Goal: Task Accomplishment & Management: Manage account settings

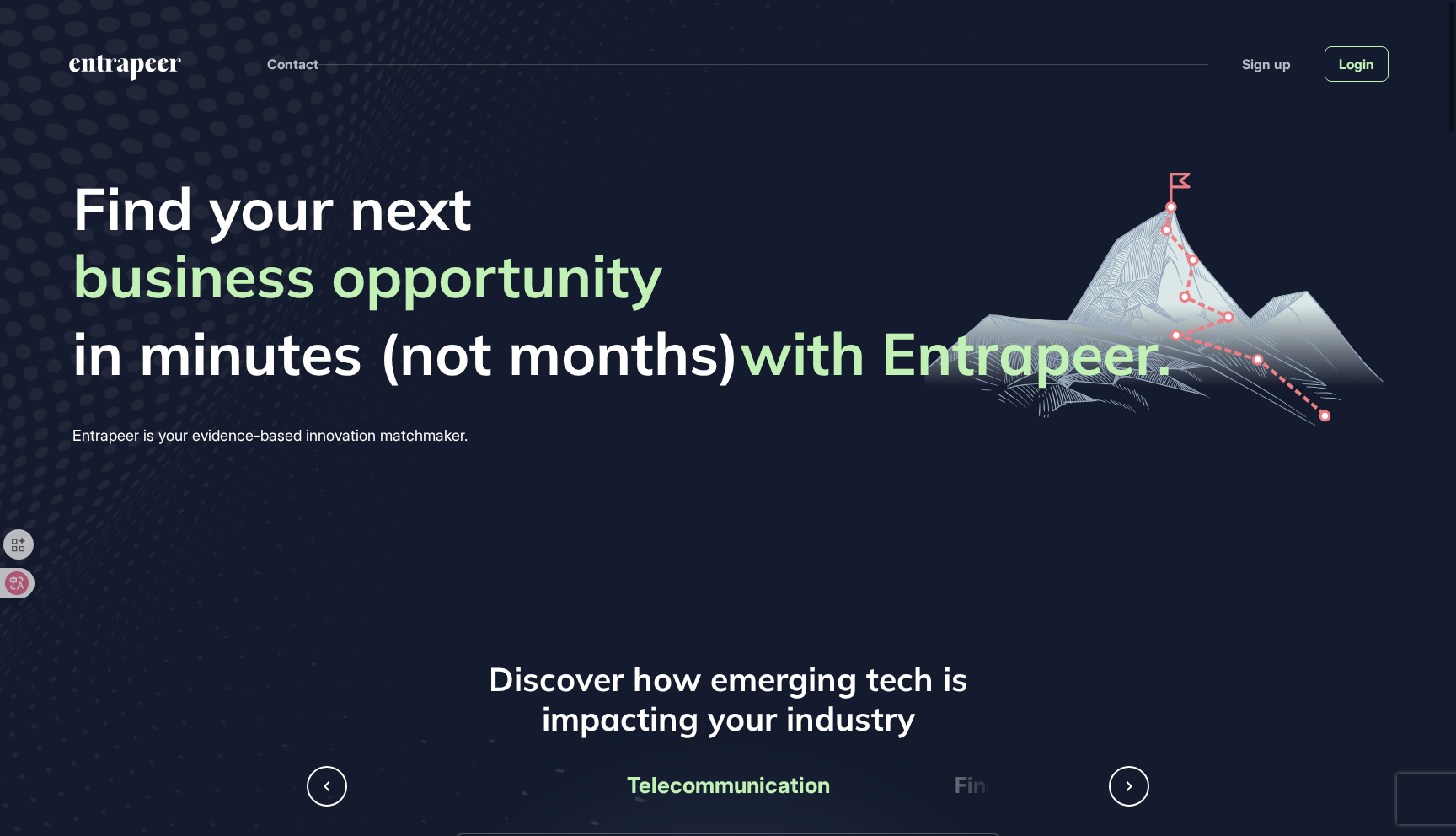
scroll to position [1, 1]
click at [1357, 73] on link "Login" at bounding box center [1356, 65] width 64 height 36
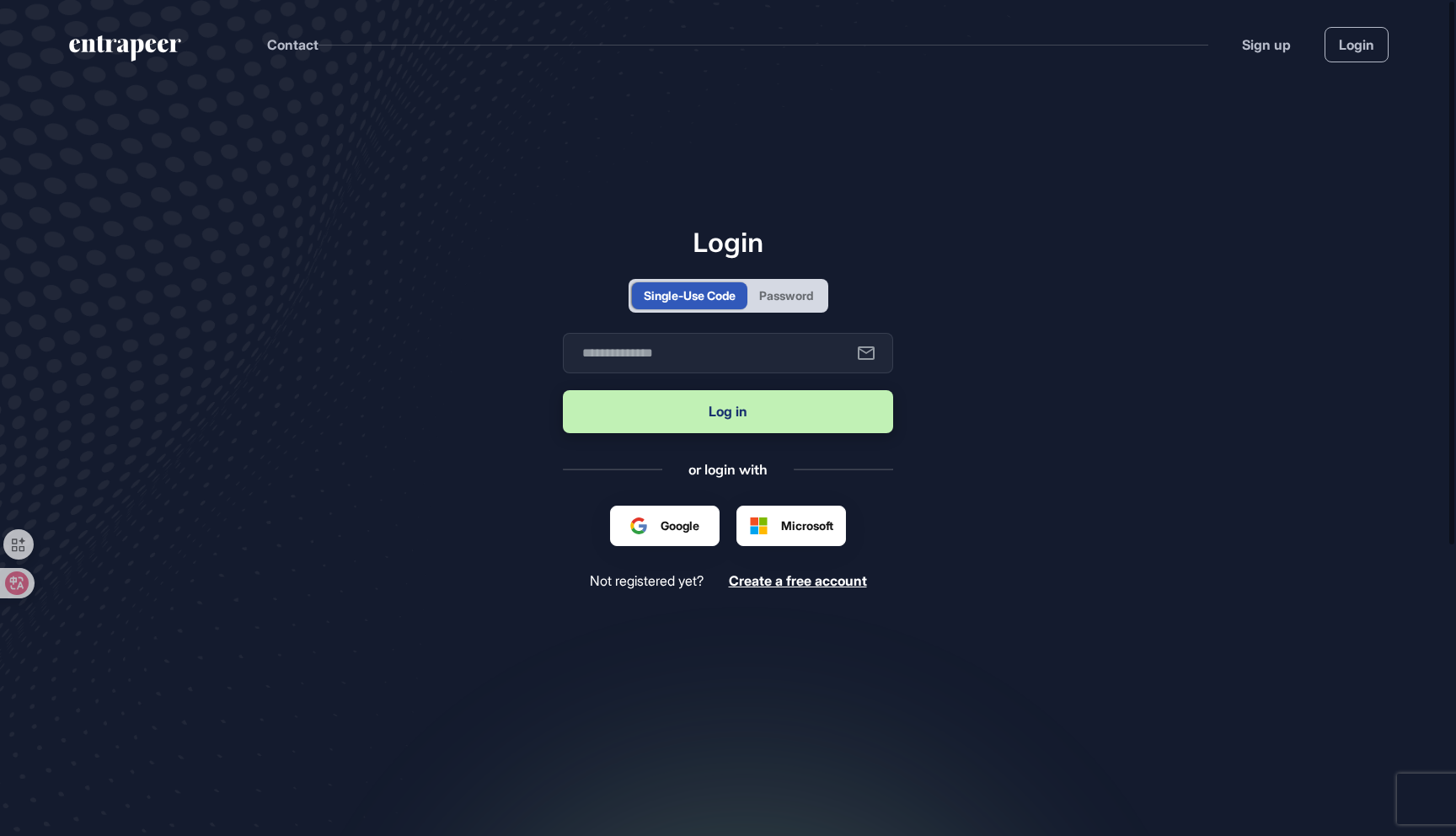
click at [835, 307] on div "Single-Use Code Password" at bounding box center [728, 296] width 331 height 34
click at [788, 288] on div "Password" at bounding box center [786, 296] width 54 height 18
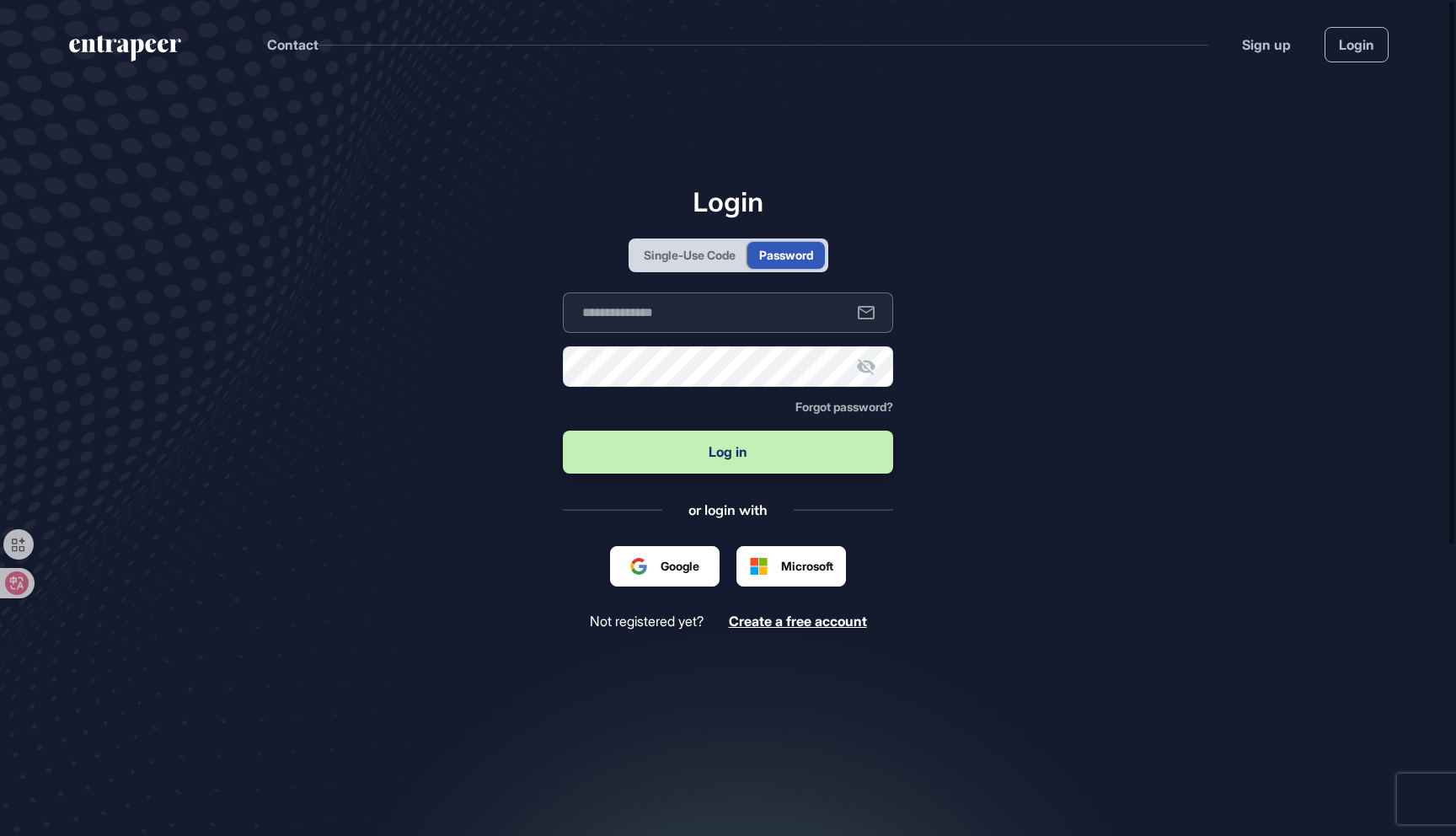
click at [680, 332] on form "Business email Password Forgot password? Log in" at bounding box center [728, 385] width 331 height 184
type input "**********"
click at [778, 454] on button "Log in" at bounding box center [728, 451] width 331 height 43
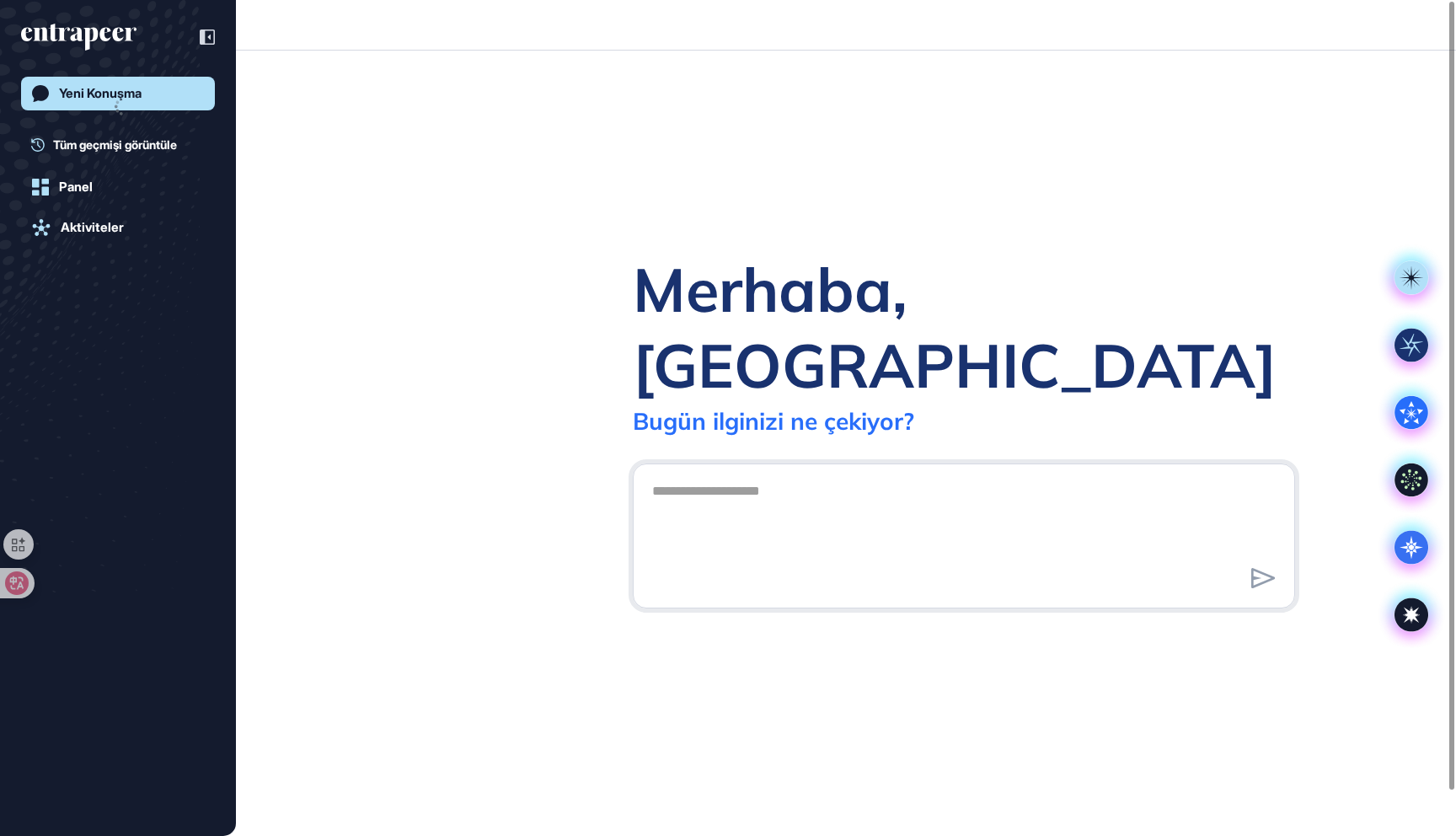
scroll to position [1, 1]
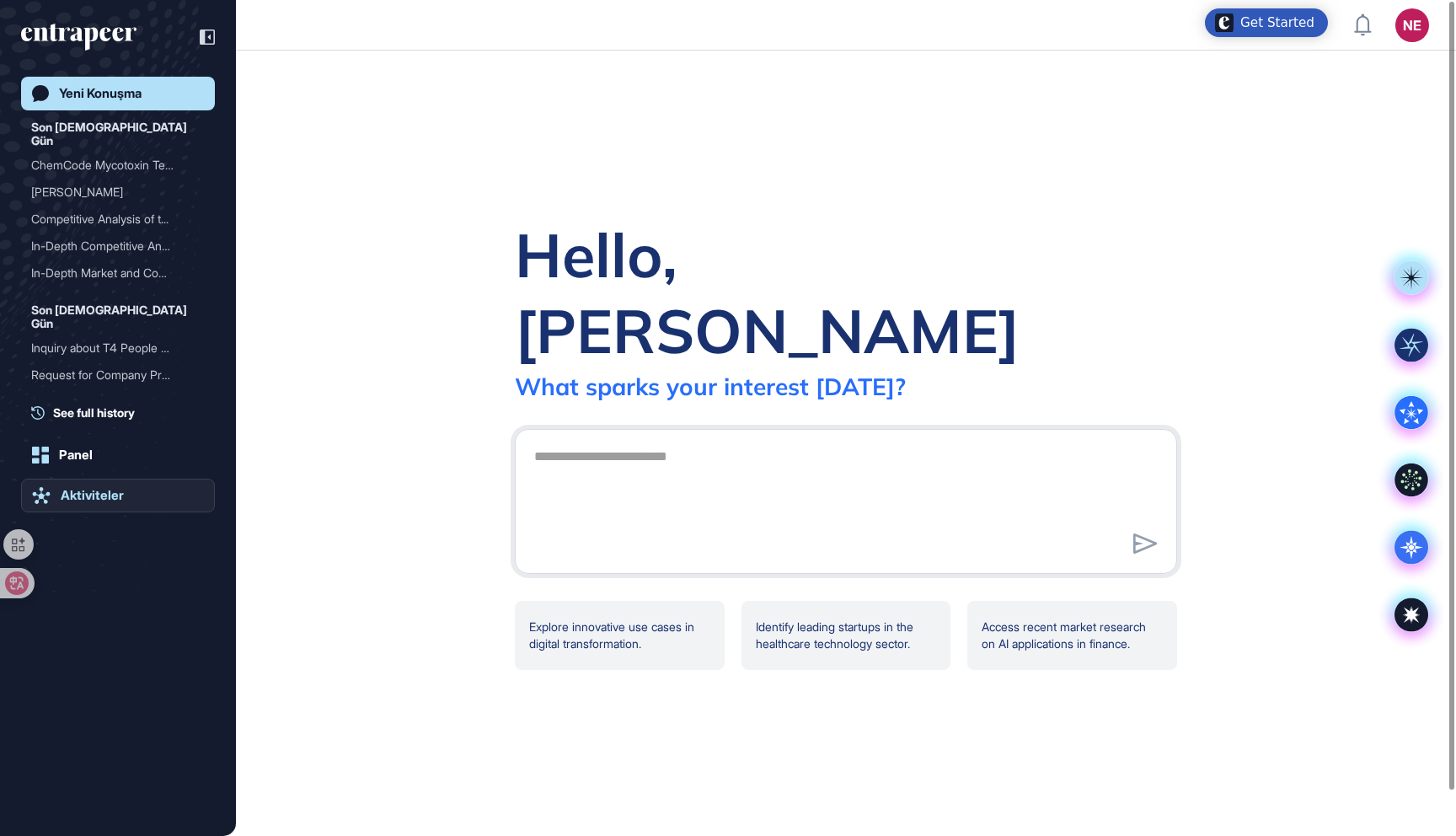
click at [89, 481] on link "Aktiviteler" at bounding box center [118, 496] width 194 height 34
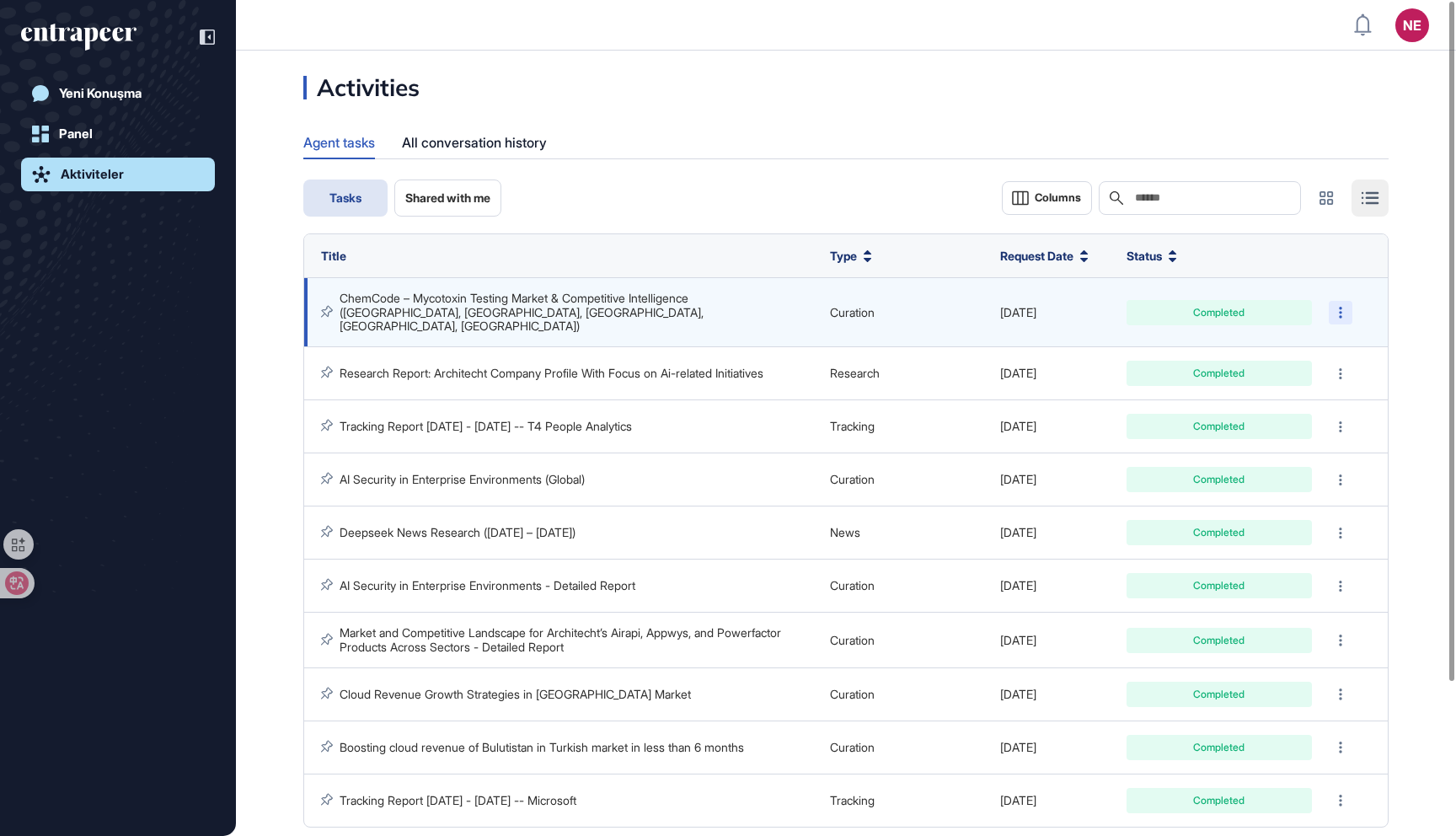
click at [1338, 301] on div at bounding box center [1340, 313] width 24 height 24
click at [664, 303] on link "ChemCode – Mycotoxin Testing Market & Competitive Intelligence (Türkiye, Europe…" at bounding box center [523, 312] width 367 height 42
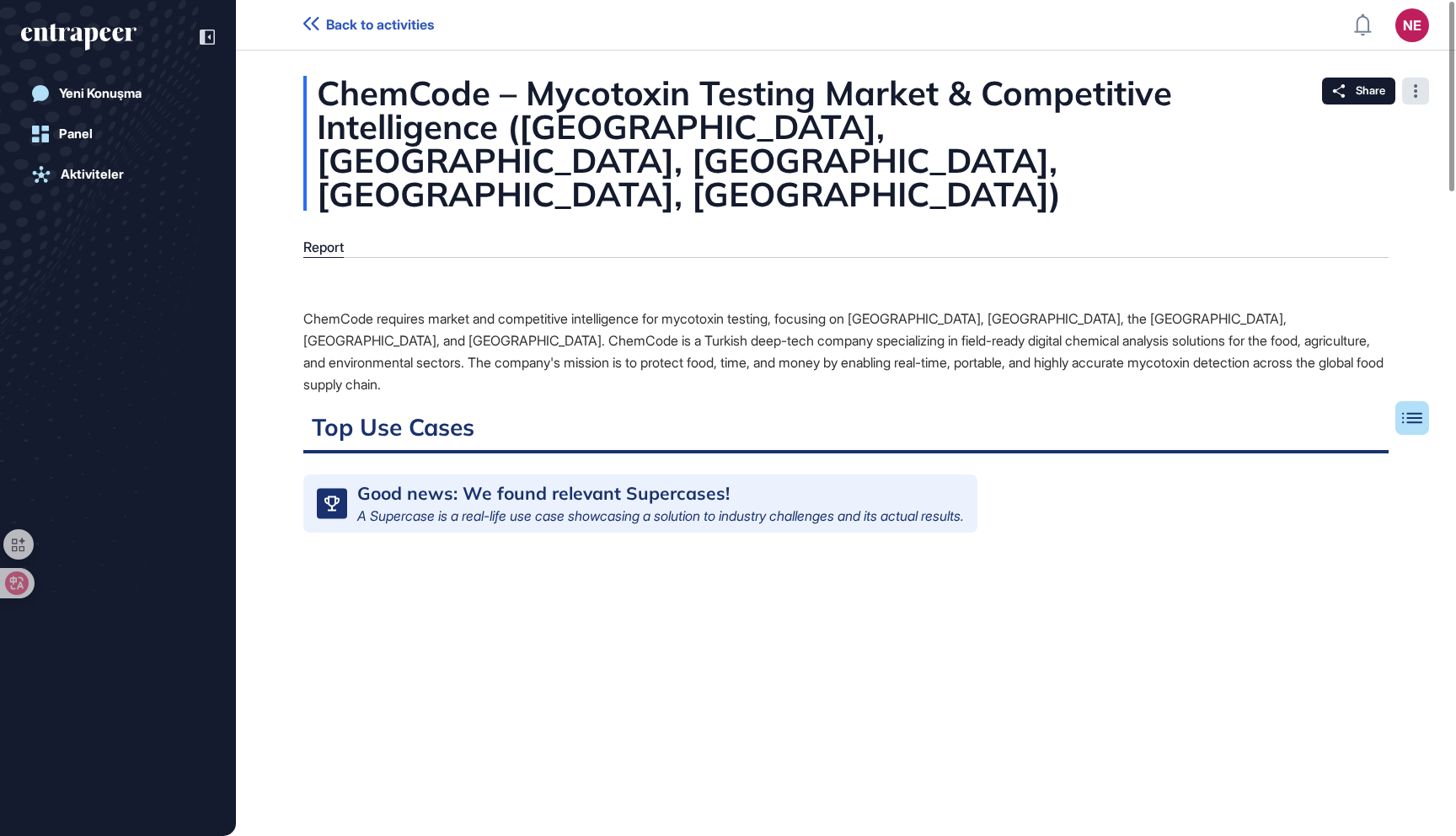
click at [1416, 100] on div at bounding box center [1415, 91] width 27 height 27
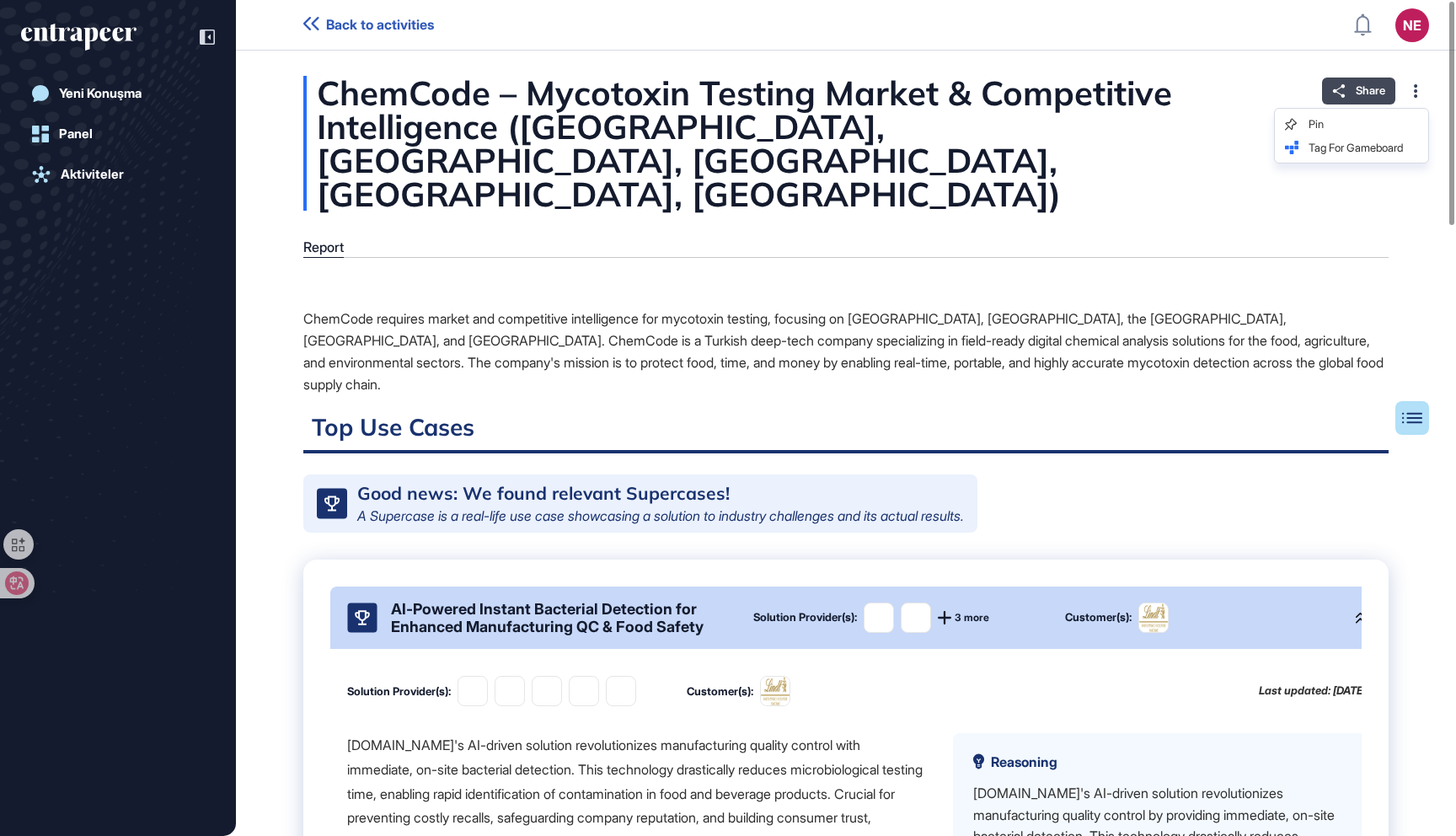
click at [1360, 94] on span "Share" at bounding box center [1370, 92] width 30 height 14
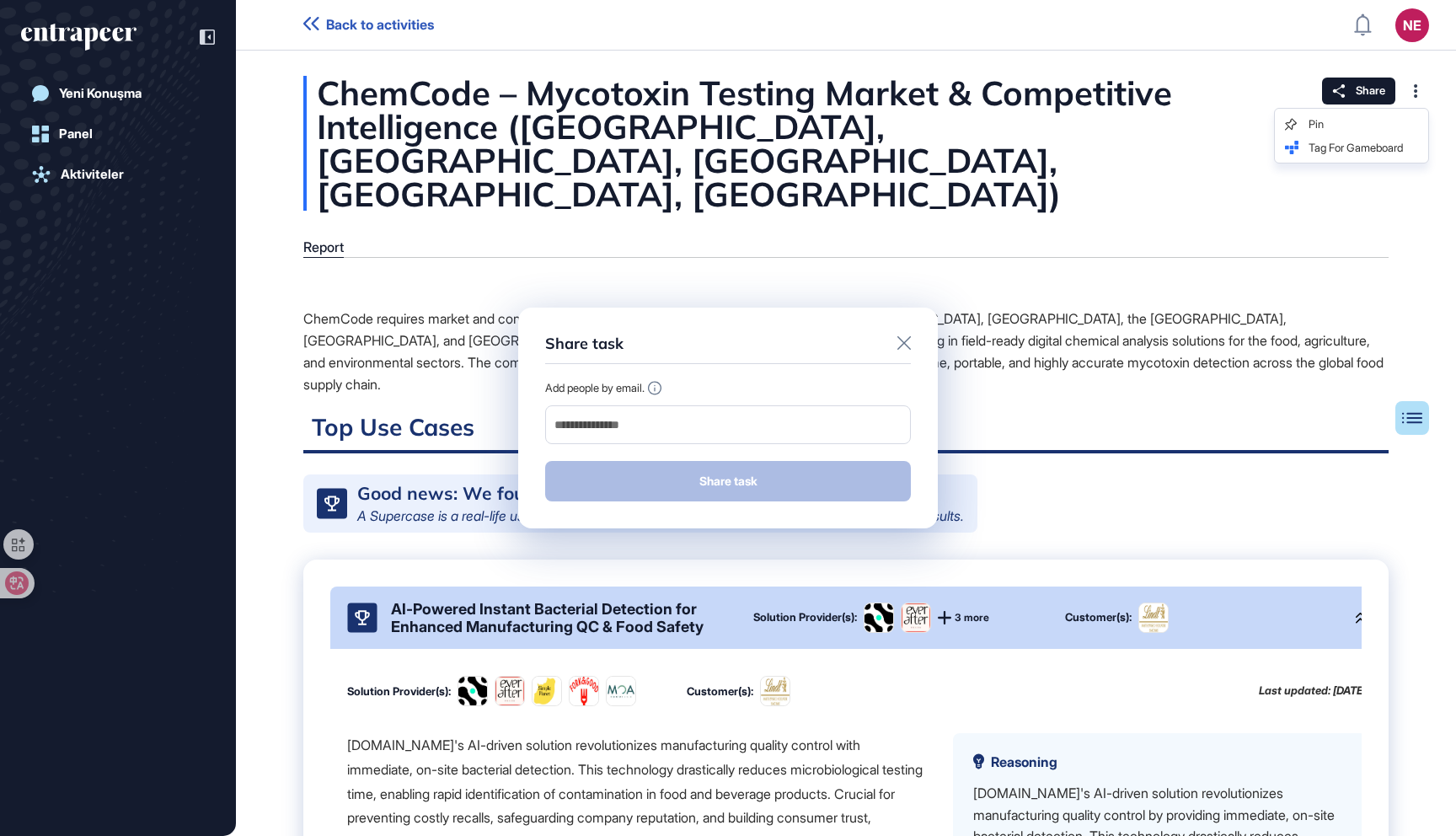
click at [914, 336] on div "Share task Add people by email. Share task" at bounding box center [727, 418] width 419 height 221
click at [899, 344] on icon at bounding box center [904, 344] width 14 height 14
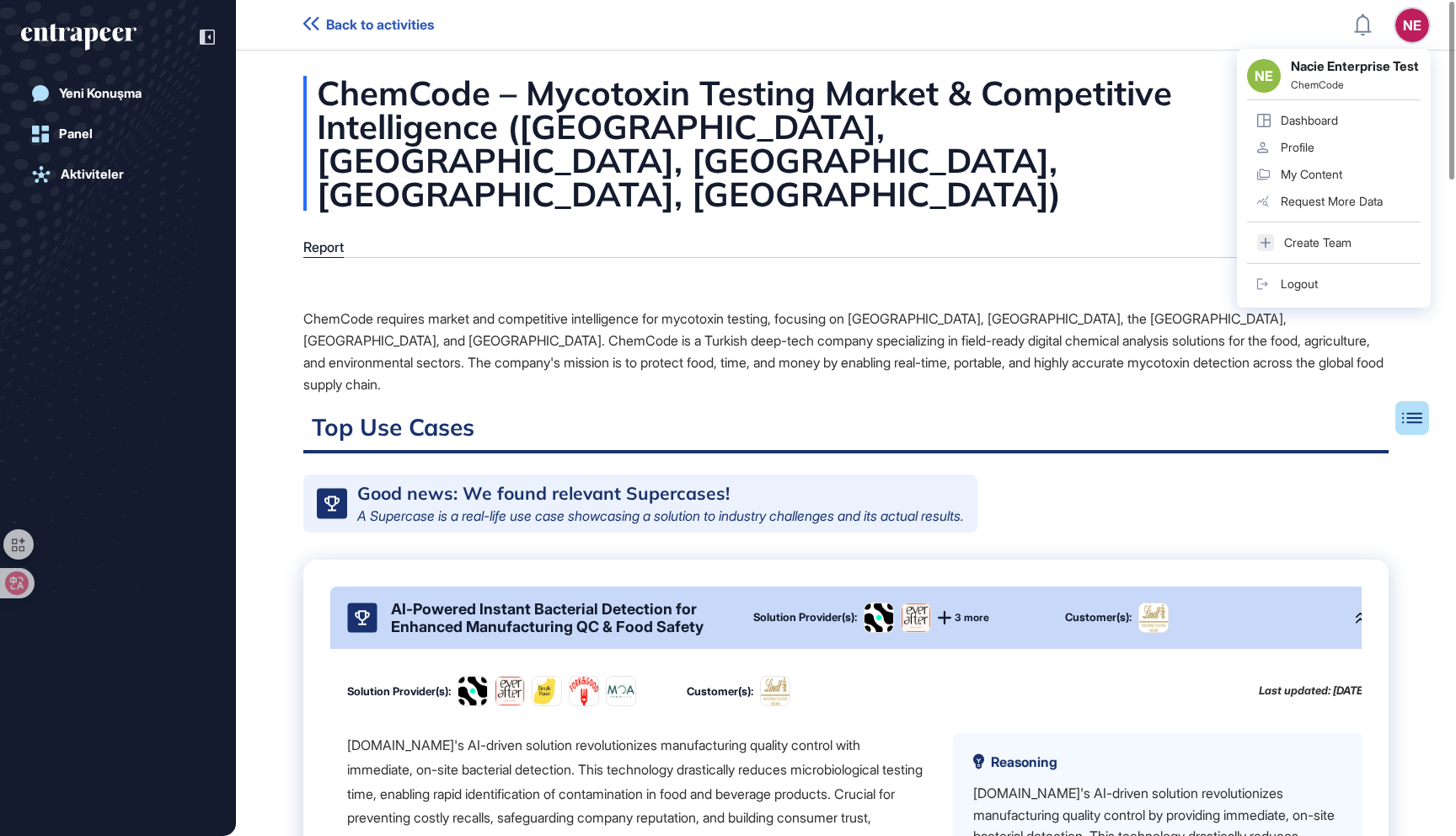
click at [1403, 28] on div "NE" at bounding box center [1412, 25] width 34 height 34
click at [1322, 128] on div "Dashboard" at bounding box center [1310, 121] width 58 height 14
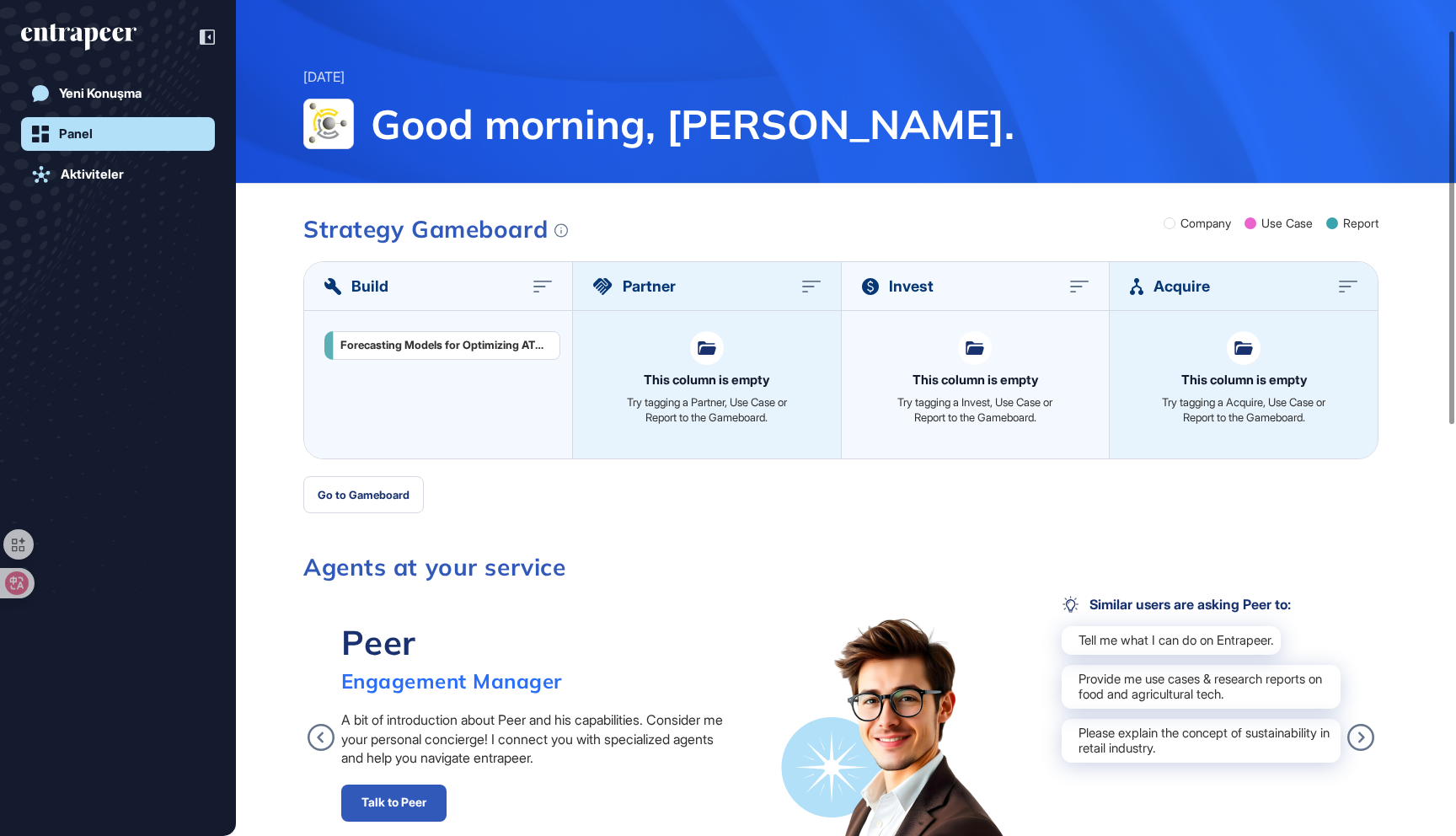
scroll to position [74, 0]
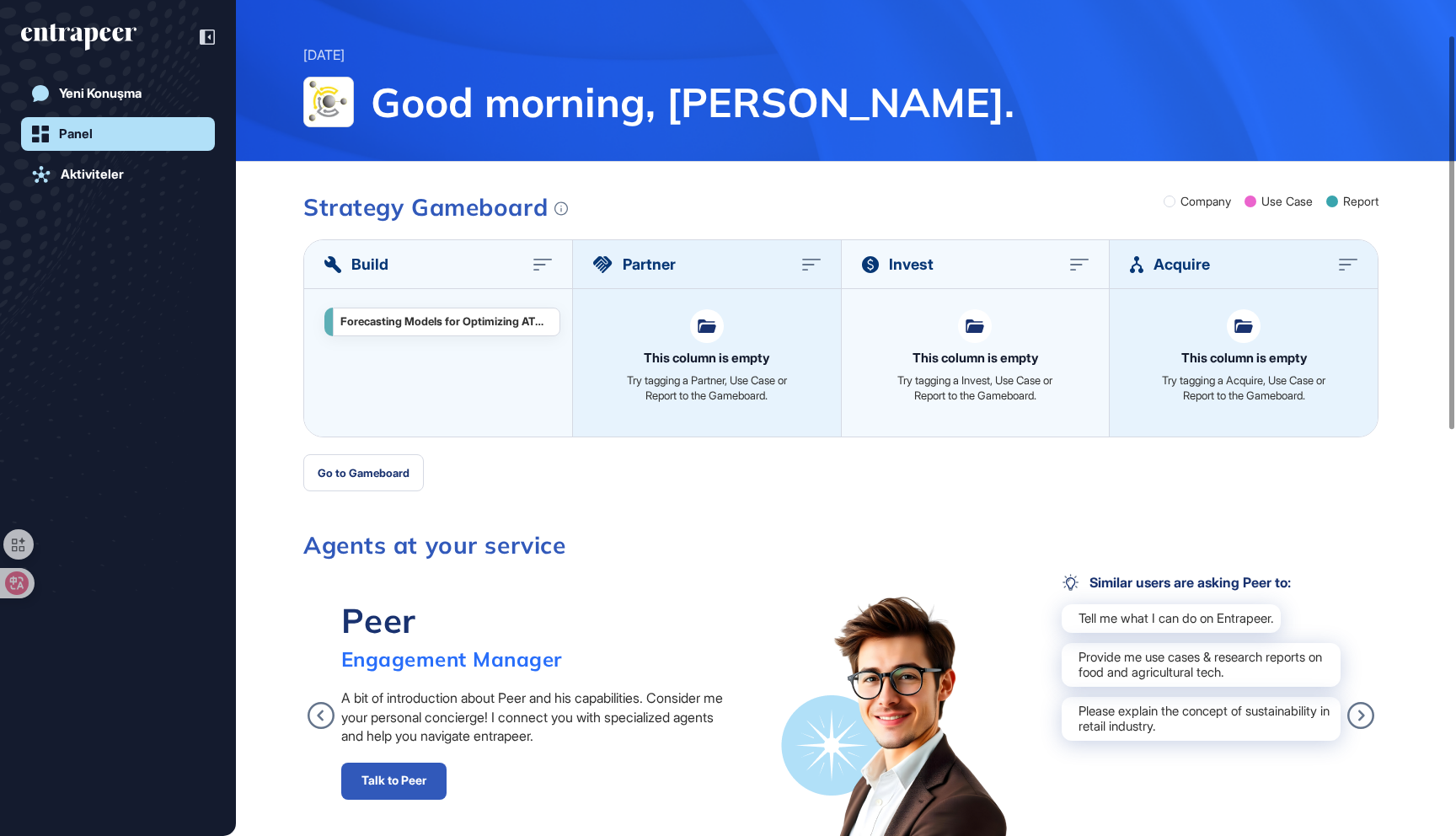
click at [412, 316] on div "Forecasting Models for Optimizing ATM Cash Management Operations" at bounding box center [446, 322] width 212 height 14
click at [113, 52] on div at bounding box center [118, 37] width 194 height 32
click at [128, 16] on div "Yeni Konuşma Panel Aktiviteler" at bounding box center [118, 418] width 236 height 836
click at [113, 26] on icon "entrapeer-logo" at bounding box center [79, 37] width 116 height 27
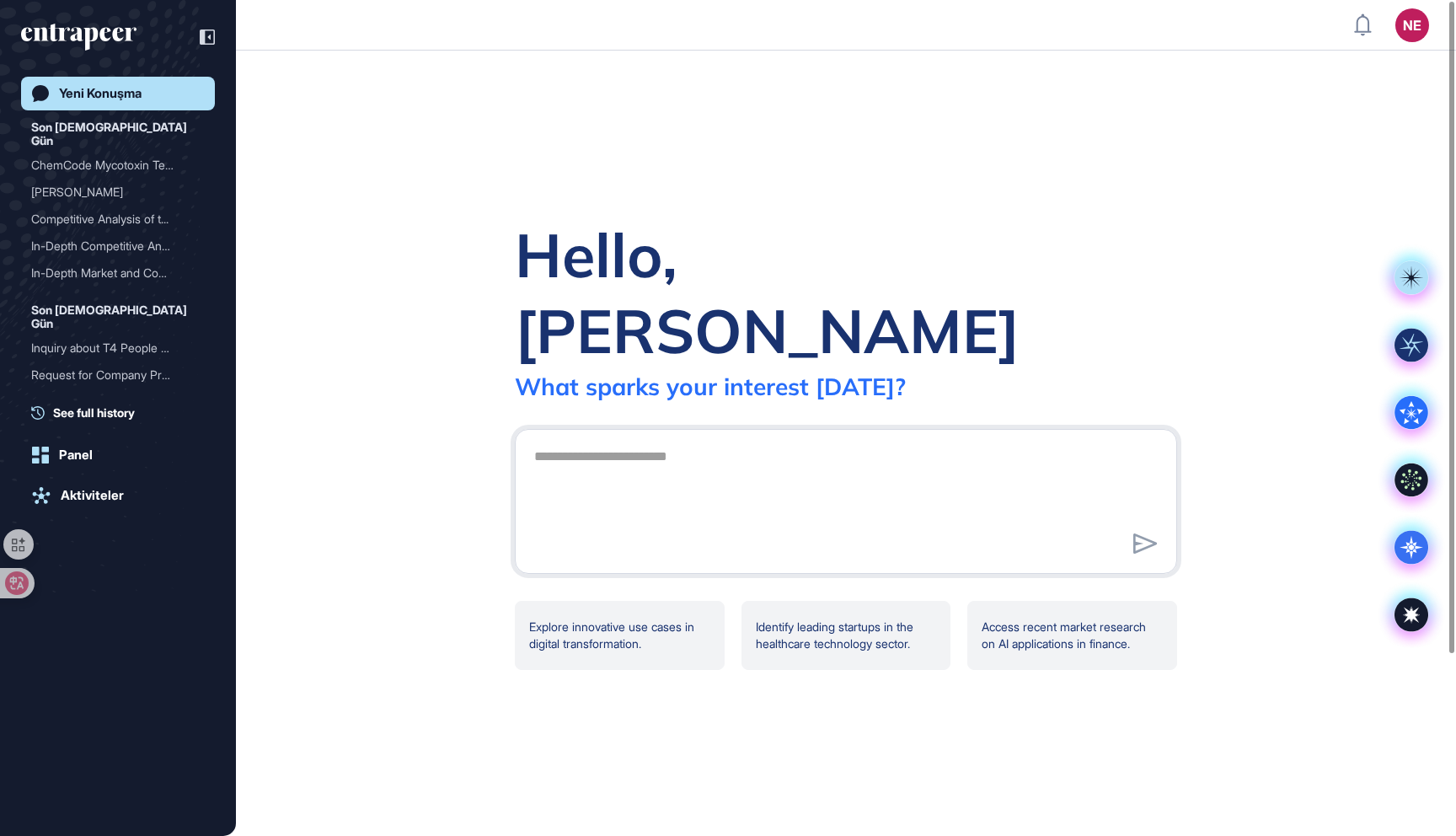
click at [109, 30] on icon "entrapeer-logo" at bounding box center [72, 34] width 103 height 14
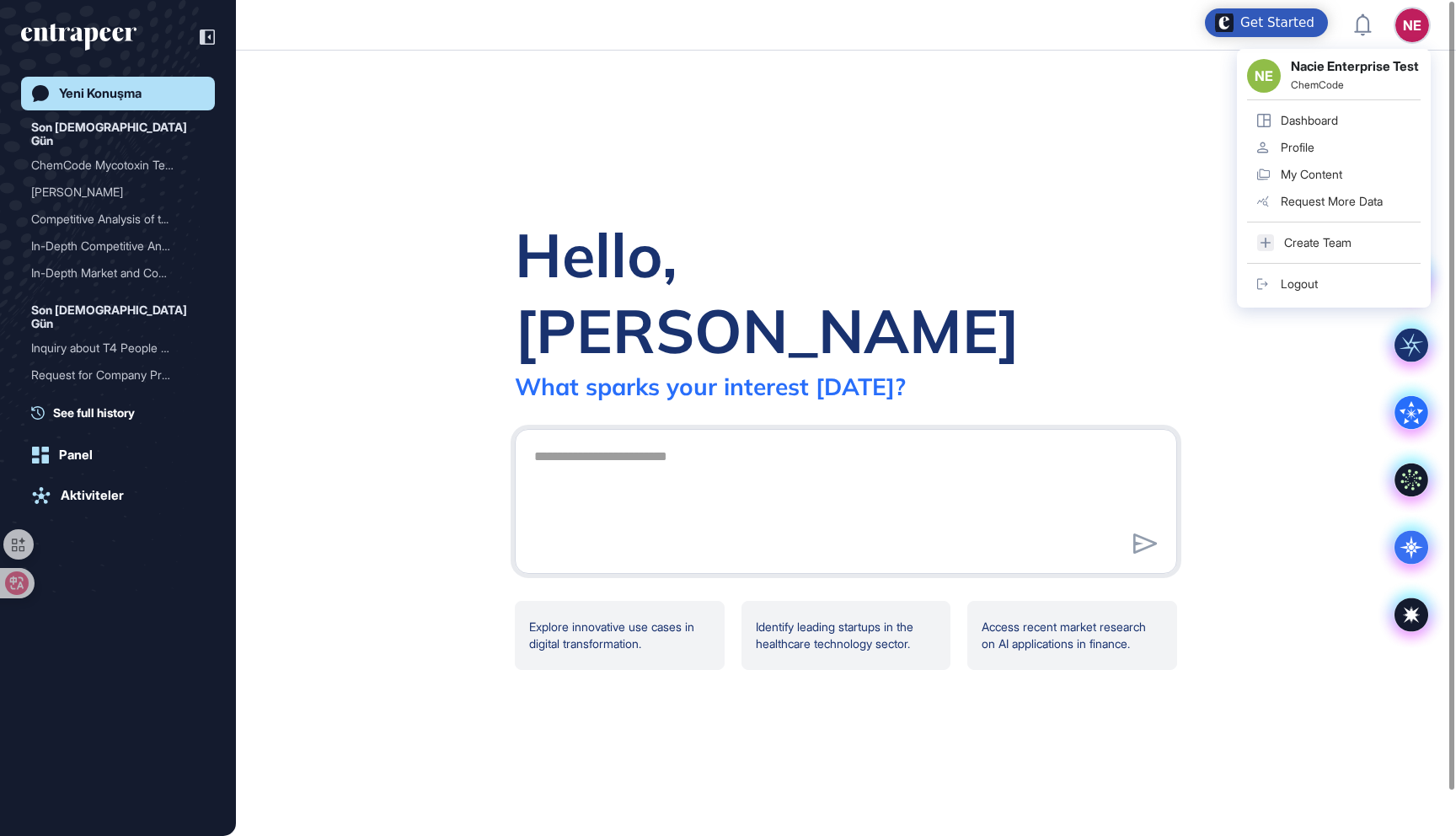
click at [1420, 27] on div "NE NE Nacie Enterprise Test ChemCode Dashboard Profile My Content Request More …" at bounding box center [1412, 25] width 34 height 34
click at [1318, 291] on div "Logout" at bounding box center [1299, 284] width 37 height 14
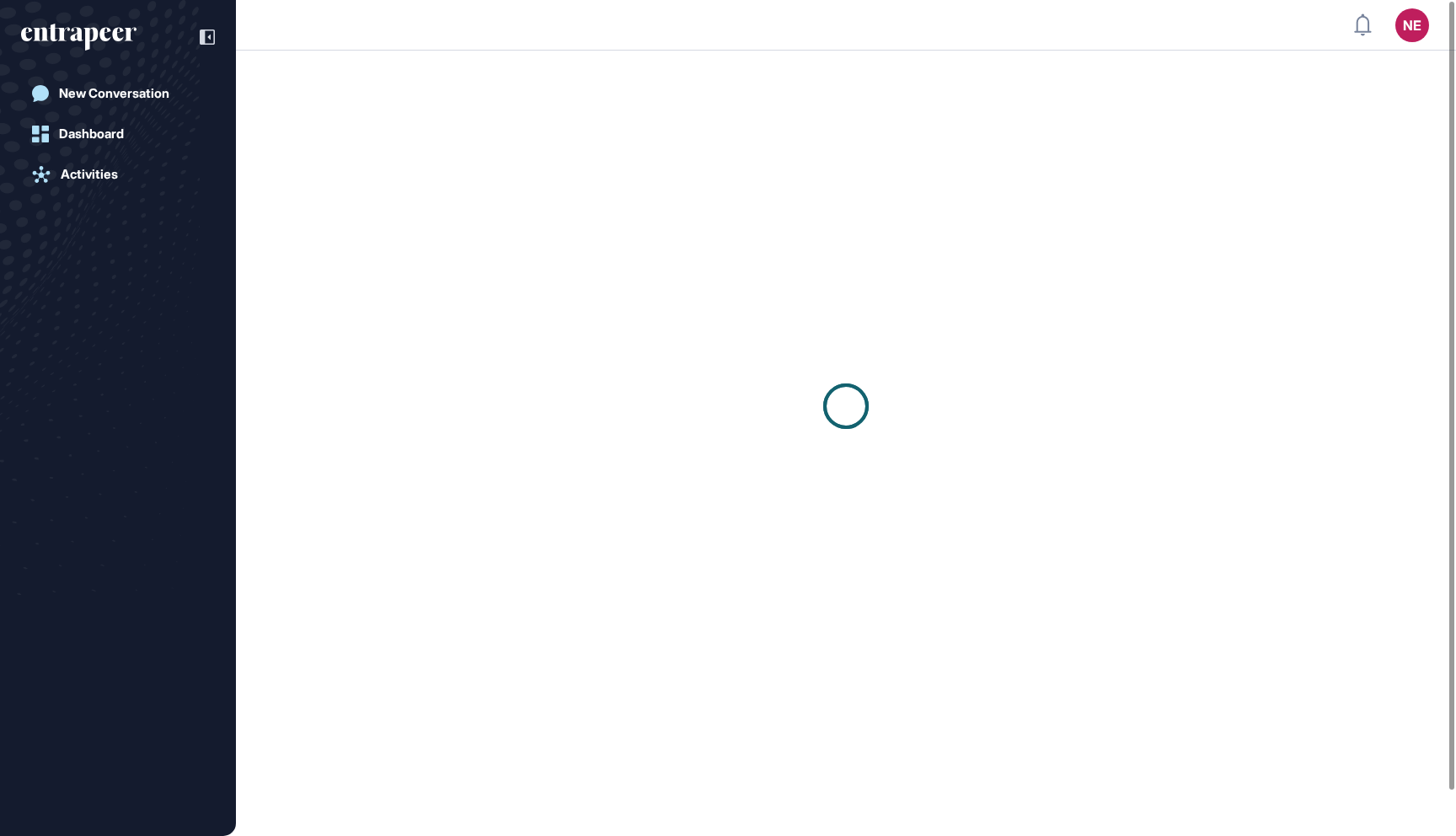
scroll to position [1, 1]
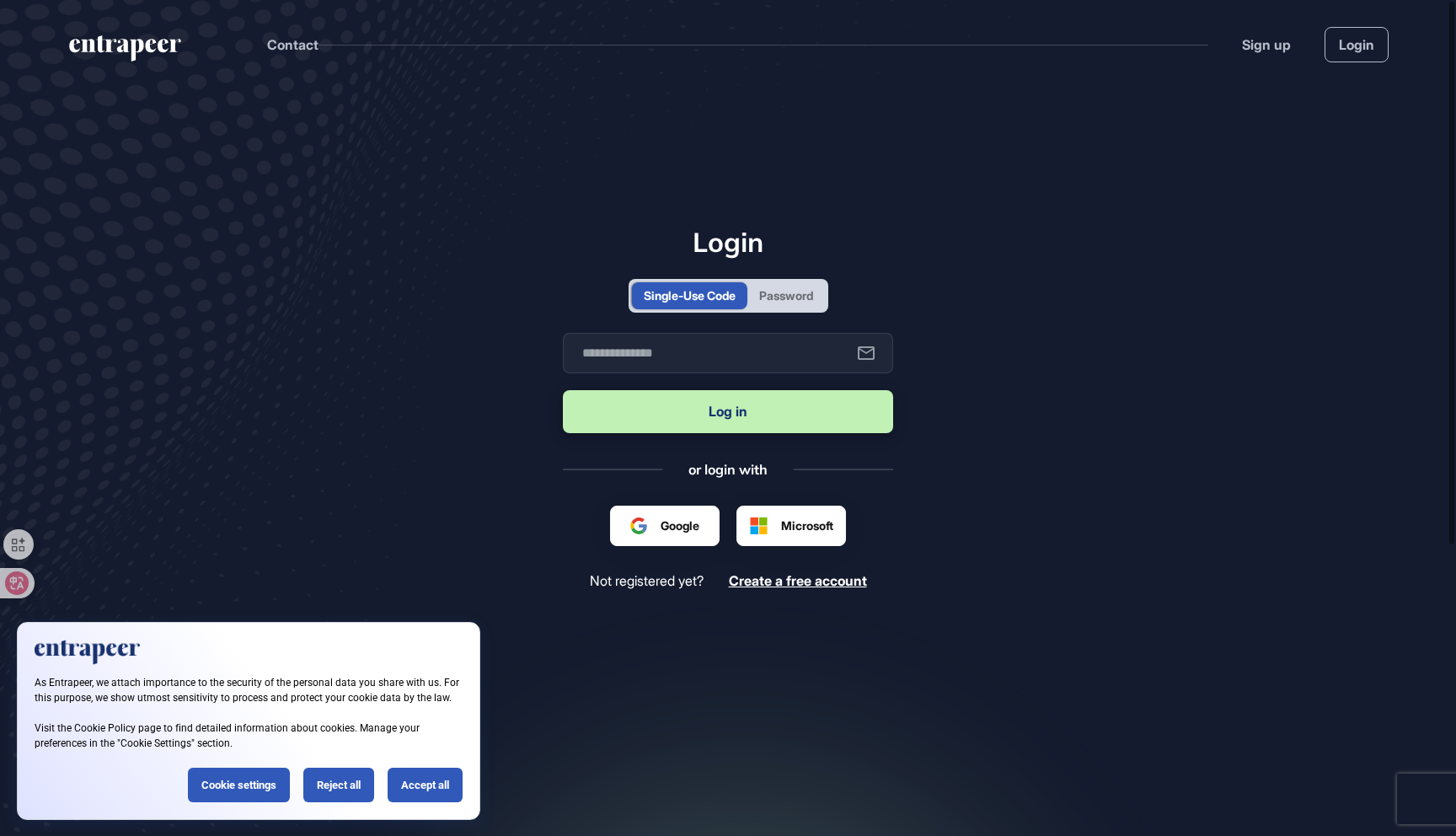
click at [779, 299] on div "Password" at bounding box center [786, 296] width 54 height 18
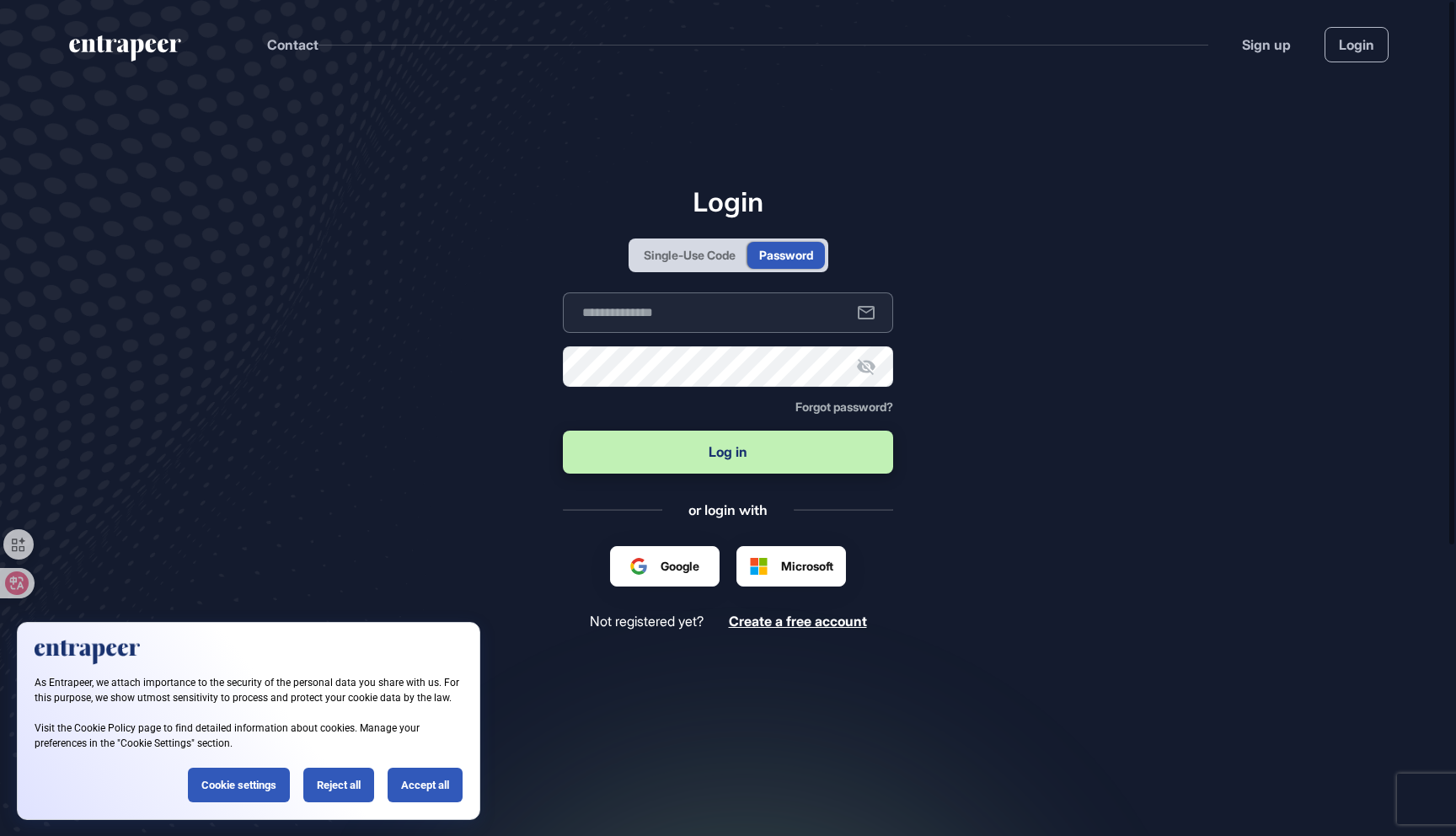
click at [705, 307] on input "text" at bounding box center [728, 313] width 331 height 41
click at [872, 369] on icon at bounding box center [866, 367] width 19 height 16
click at [731, 446] on button "Log in" at bounding box center [728, 451] width 331 height 43
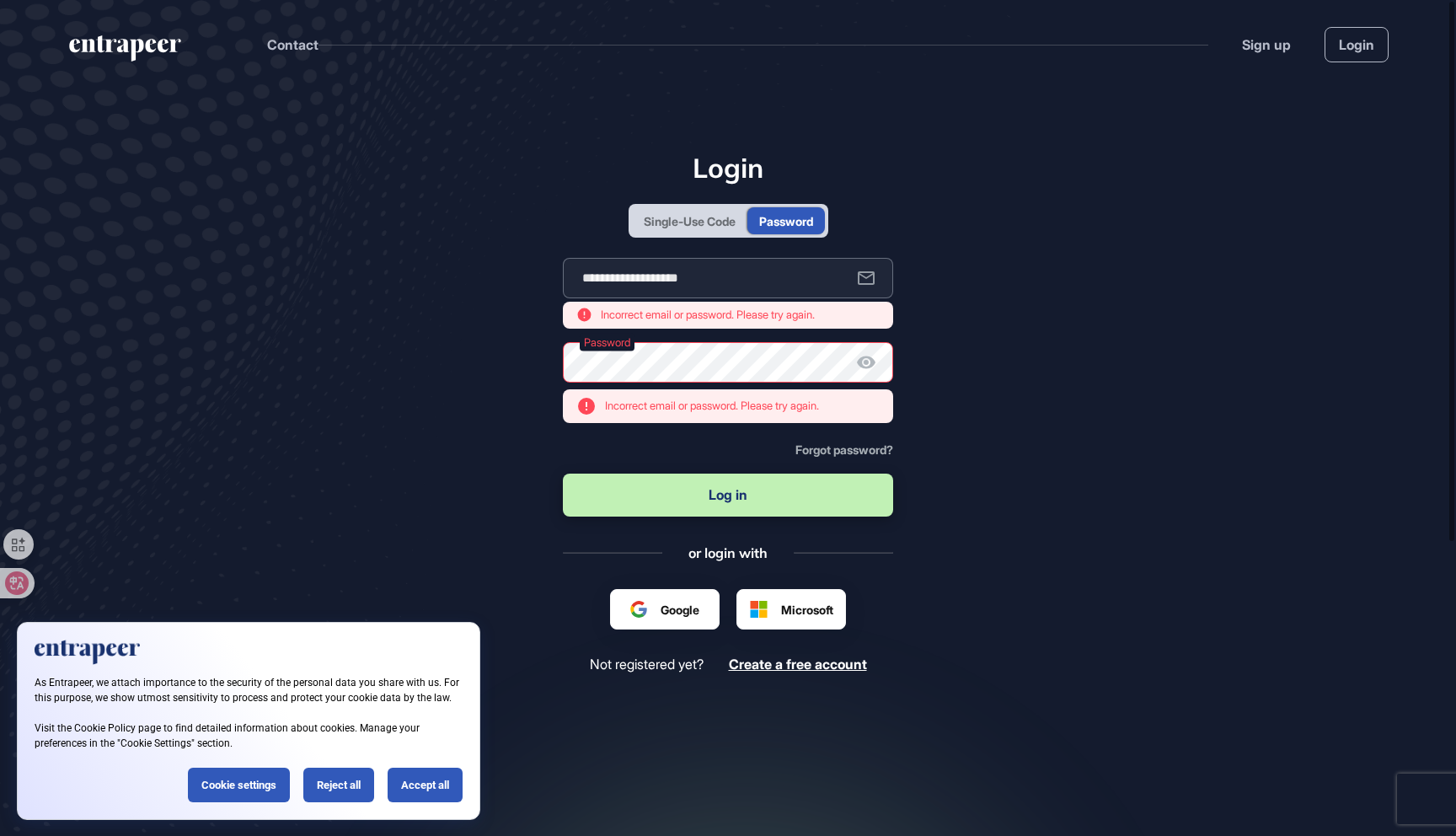
click at [789, 282] on input "**********" at bounding box center [728, 278] width 331 height 41
type input "**********"
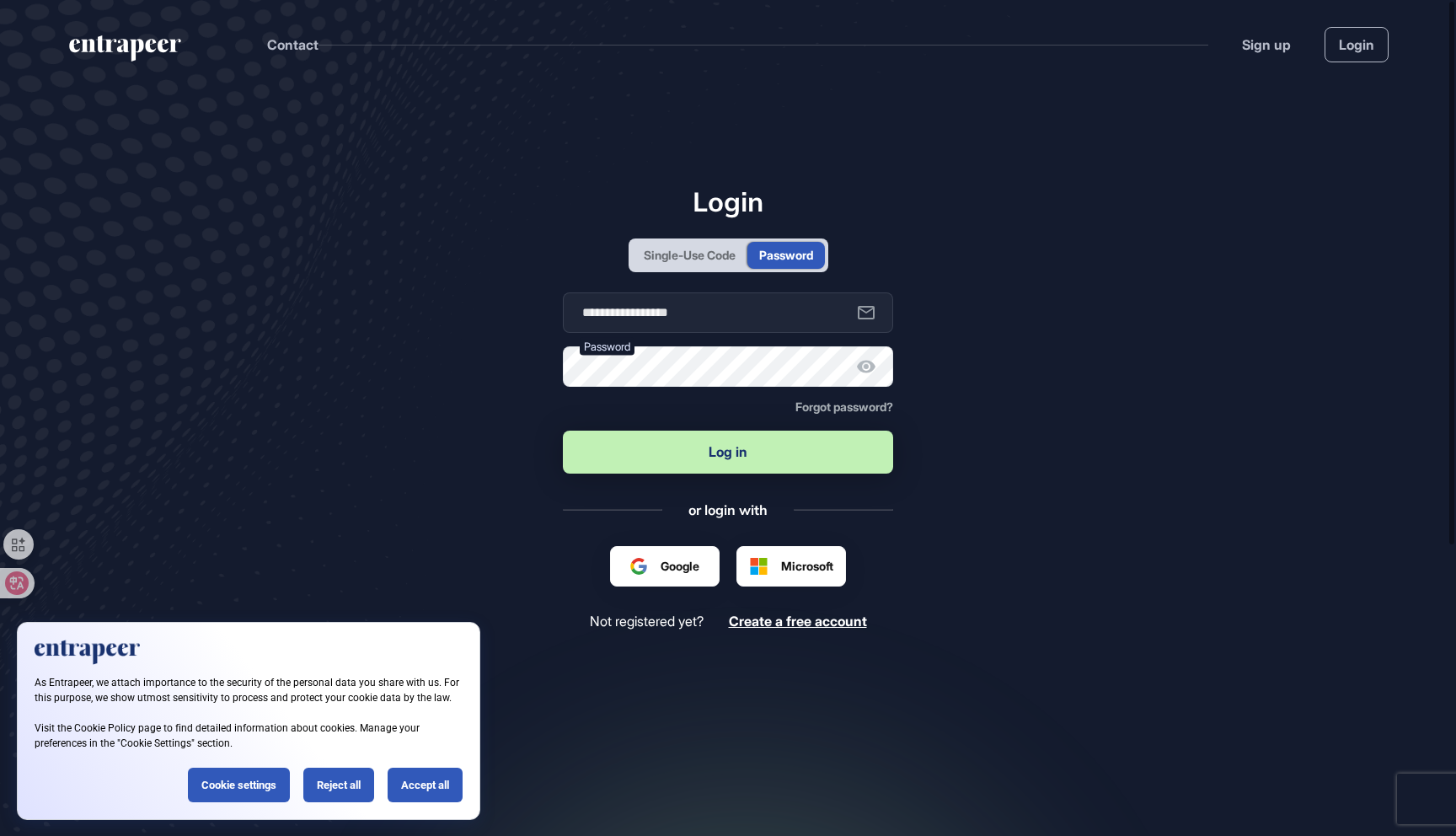
click at [704, 466] on button "Log in" at bounding box center [728, 451] width 331 height 43
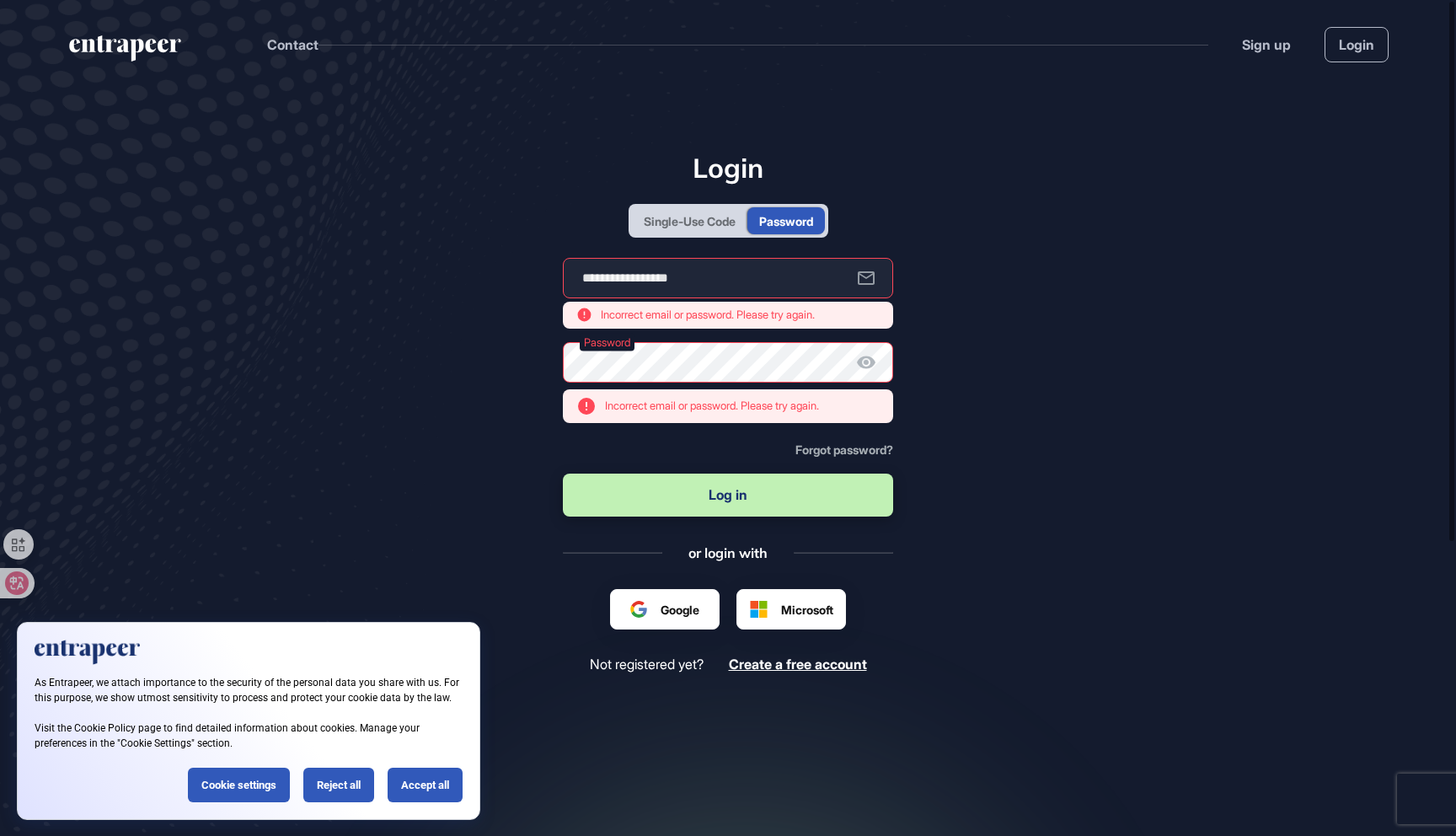
click at [714, 216] on div "Single-Use Code" at bounding box center [689, 221] width 92 height 18
